Goal: Transaction & Acquisition: Purchase product/service

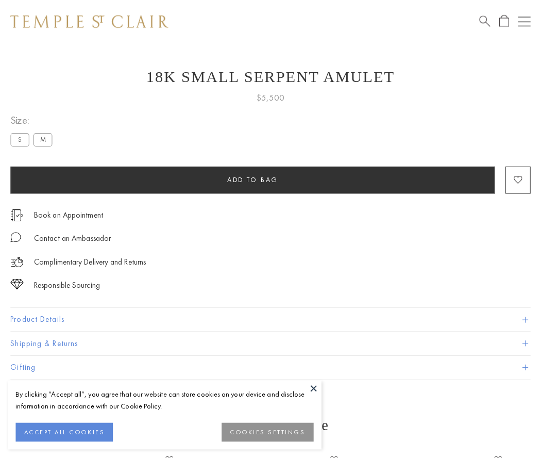
scroll to position [41, 0]
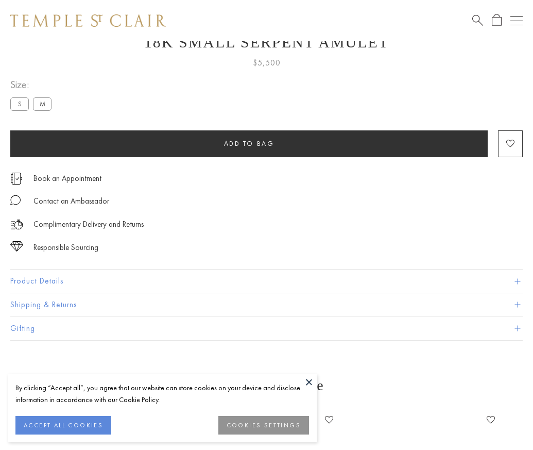
click at [249, 143] on span "Add to bag" at bounding box center [249, 143] width 50 height 9
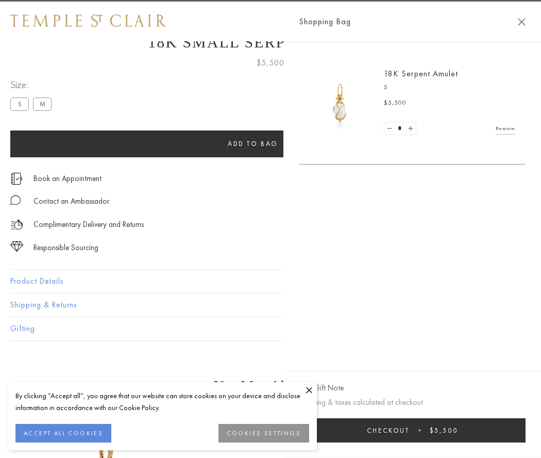
click at [516, 430] on button "Checkout $5,500" at bounding box center [412, 430] width 227 height 24
